Goal: Navigation & Orientation: Find specific page/section

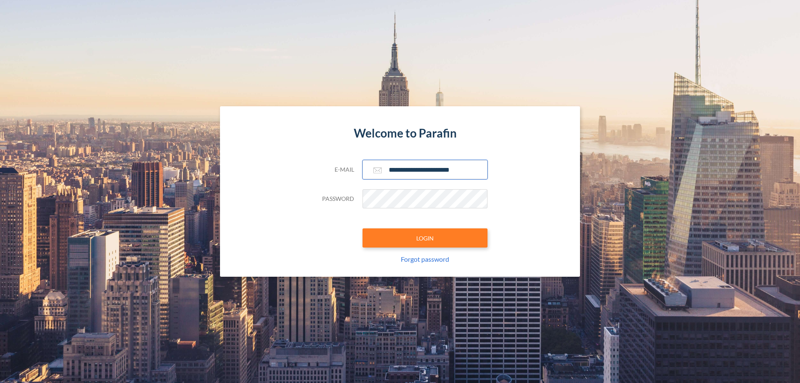
type input "**********"
click at [425, 238] on button "LOGIN" at bounding box center [424, 237] width 125 height 19
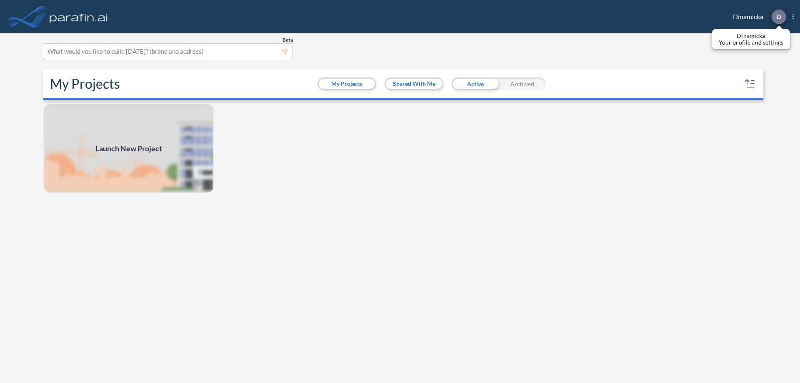
click at [778, 17] on p "D" at bounding box center [778, 16] width 5 height 7
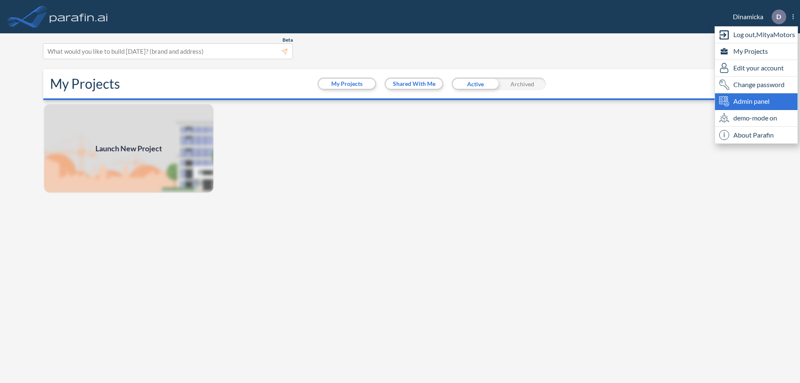
click at [756, 101] on span "Admin panel" at bounding box center [751, 101] width 36 height 10
